Goal: Task Accomplishment & Management: Complete application form

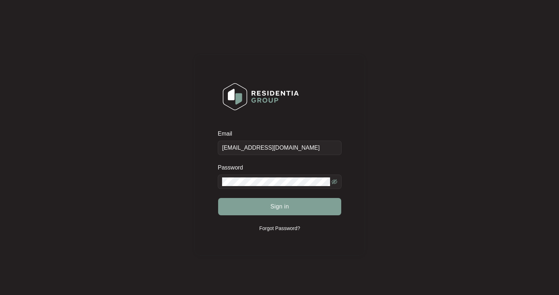
click at [330, 177] on div at bounding box center [330, 177] width 0 height 0
click at [259, 203] on button "Sign in" at bounding box center [279, 206] width 123 height 17
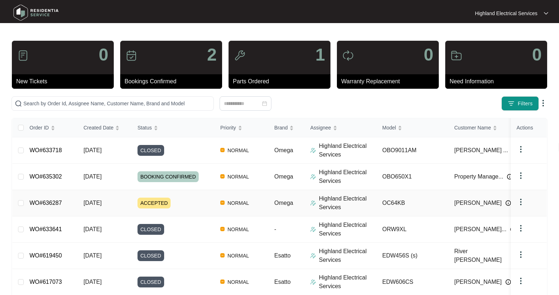
click at [141, 204] on span "ACCEPTED" at bounding box center [154, 202] width 33 height 11
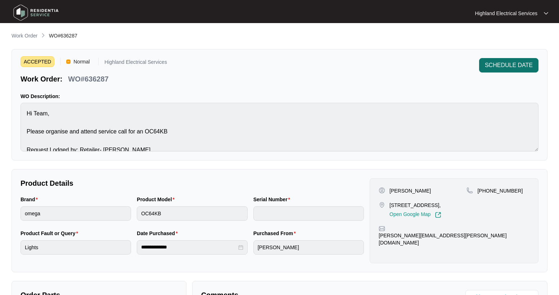
click at [504, 65] on span "SCHEDULE DATE" at bounding box center [509, 65] width 48 height 9
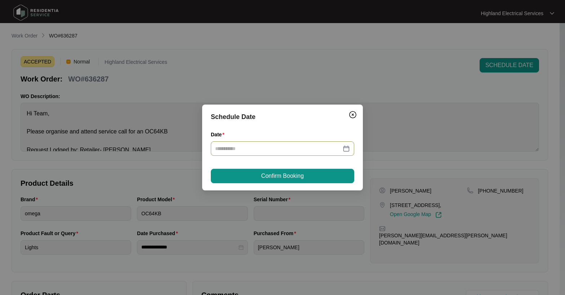
click at [348, 148] on div at bounding box center [282, 148] width 135 height 8
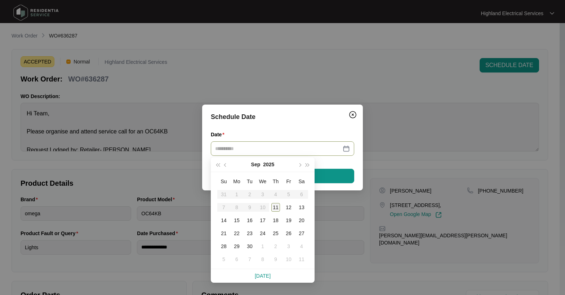
type input "**********"
click at [265, 207] on table "Su Mo Tu We Th Fr Sa 31 1 2 3 4 5 6 7 8 9 10 11 12 13 14 15 16 17 18 19 20 21 2…" at bounding box center [262, 220] width 91 height 91
type input "**********"
click at [271, 207] on div "11" at bounding box center [275, 207] width 9 height 9
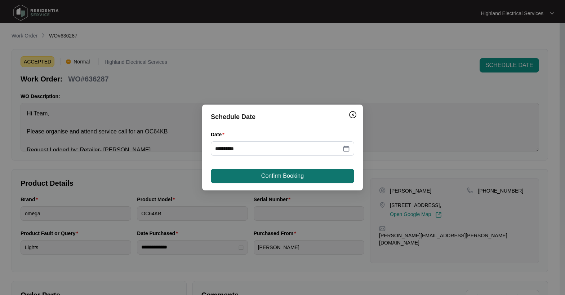
drag, startPoint x: 288, startPoint y: 179, endPoint x: 561, endPoint y: 170, distance: 272.7
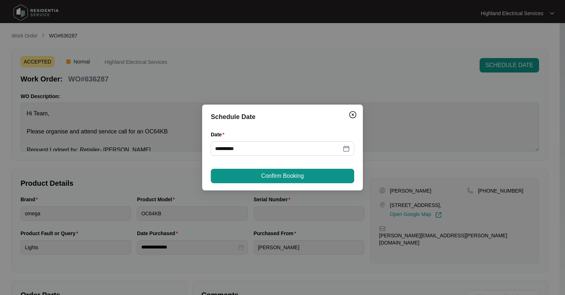
click at [289, 179] on span "Confirm Booking" at bounding box center [282, 175] width 42 height 9
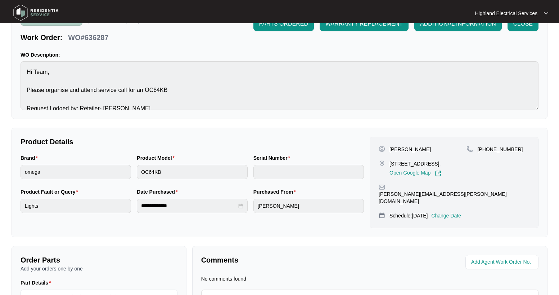
scroll to position [116, 0]
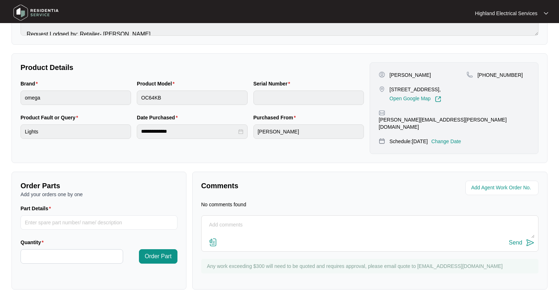
click at [234, 219] on textarea at bounding box center [369, 228] width 329 height 19
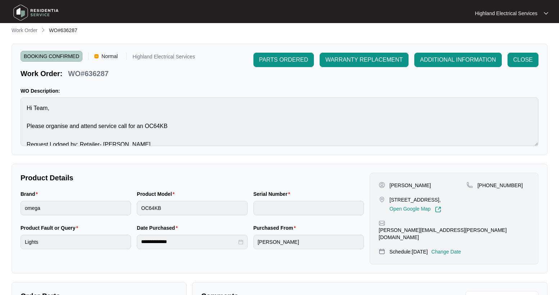
scroll to position [36, 0]
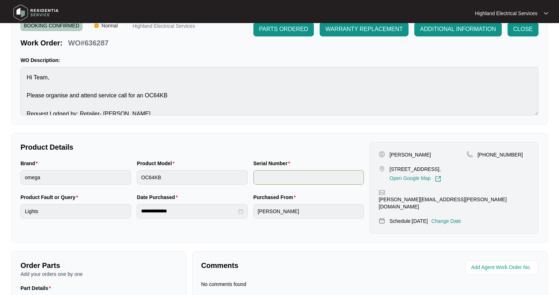
type textarea "Job completed [DATE]. Changeover cook top. Test - OK. Dispose of old cook top. …"
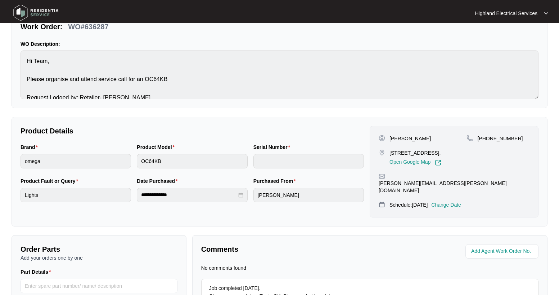
scroll to position [116, 0]
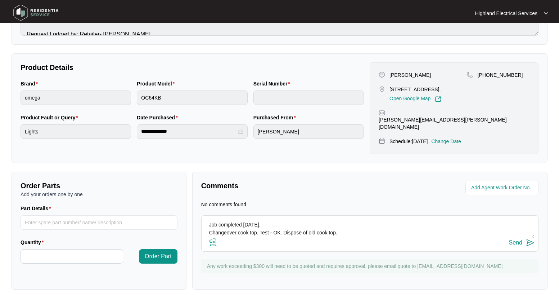
click at [213, 238] on img at bounding box center [213, 242] width 9 height 9
click at [0, 0] on input "file" at bounding box center [0, 0] width 0 height 0
click at [213, 238] on img at bounding box center [213, 242] width 9 height 9
click at [0, 0] on input "file" at bounding box center [0, 0] width 0 height 0
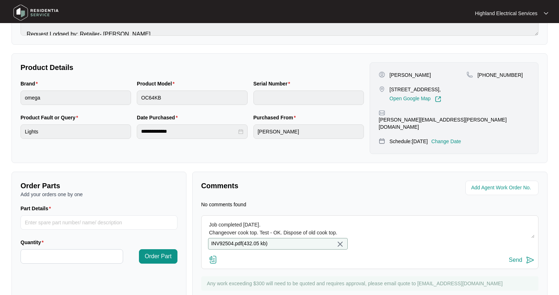
click at [517, 259] on div "Send" at bounding box center [515, 259] width 13 height 6
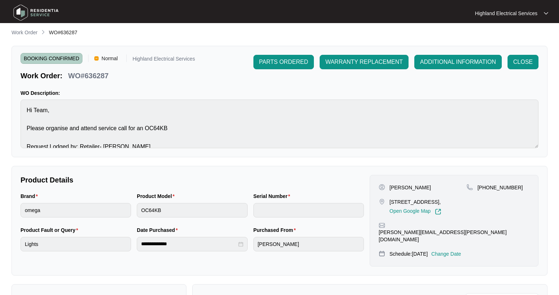
scroll to position [0, 0]
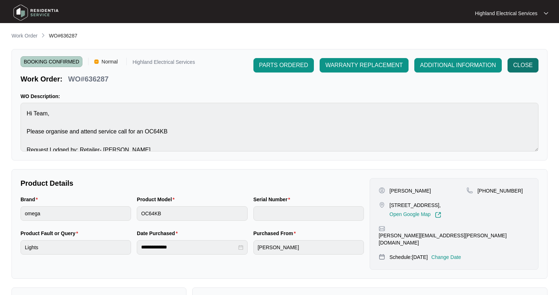
click at [518, 64] on span "CLOSE" at bounding box center [522, 65] width 19 height 9
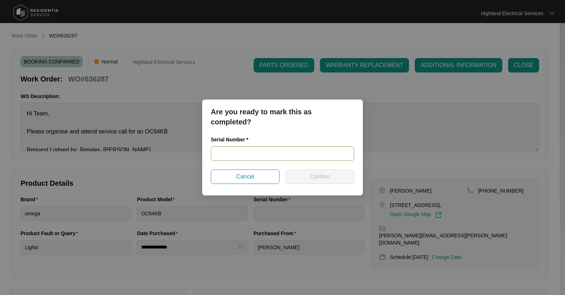
click at [256, 154] on input "text" at bounding box center [282, 153] width 143 height 14
paste input "12757407010249430080"
type input "12757407010249430080"
click at [329, 172] on span "Confirm" at bounding box center [319, 176] width 20 height 9
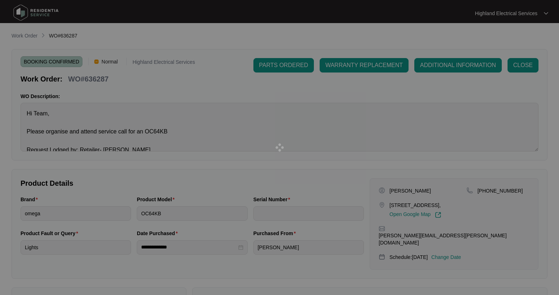
type input "12757407010249430080"
